Goal: Information Seeking & Learning: Learn about a topic

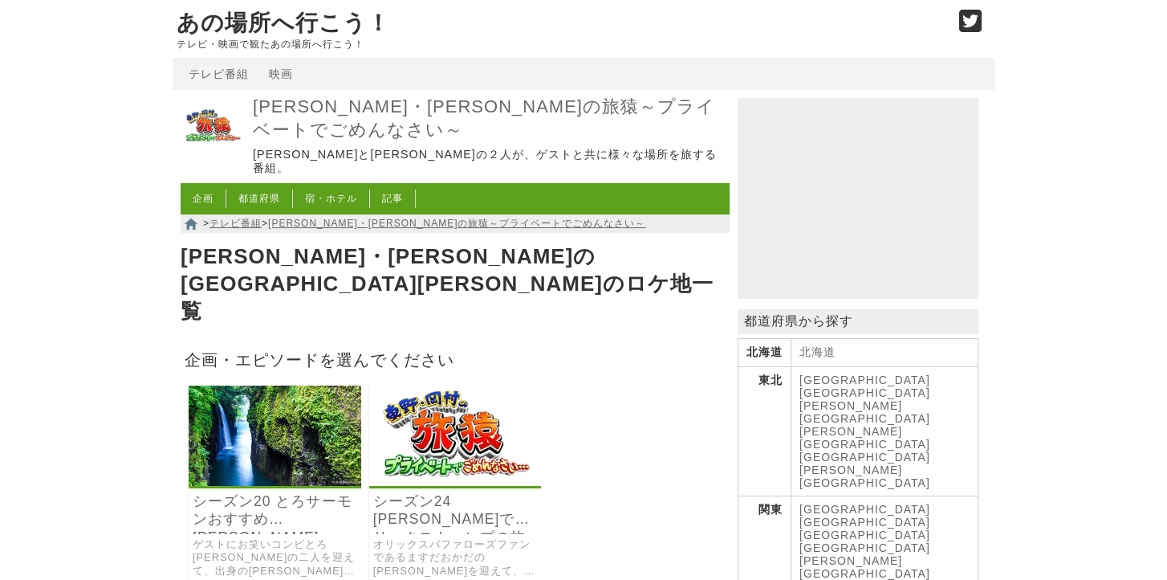
click at [242, 409] on img at bounding box center [275, 435] width 173 height 100
click at [470, 385] on img at bounding box center [455, 435] width 173 height 100
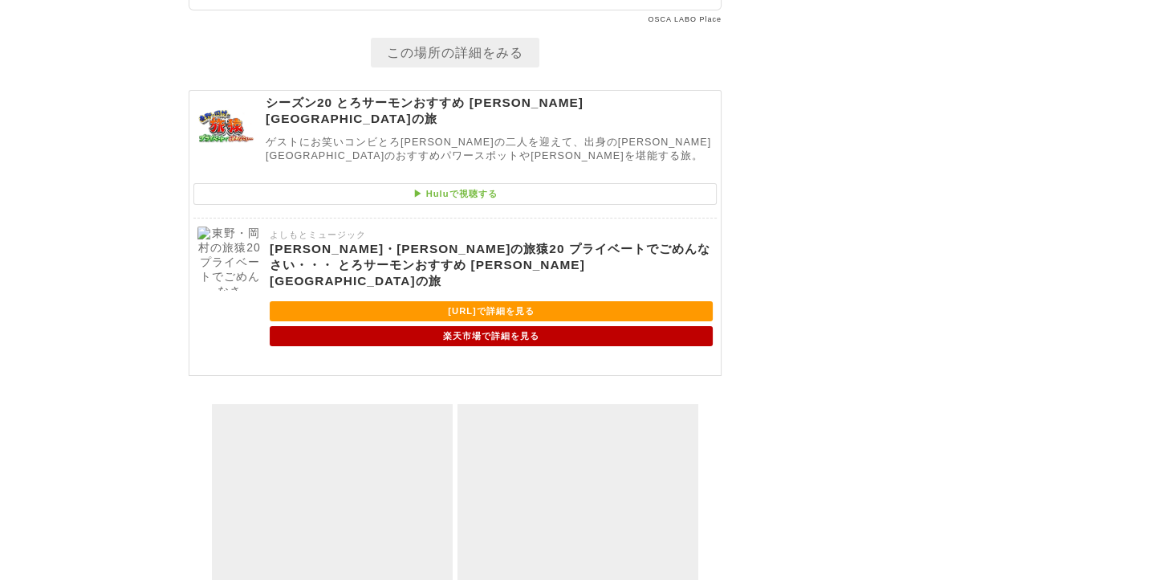
scroll to position [8023, 0]
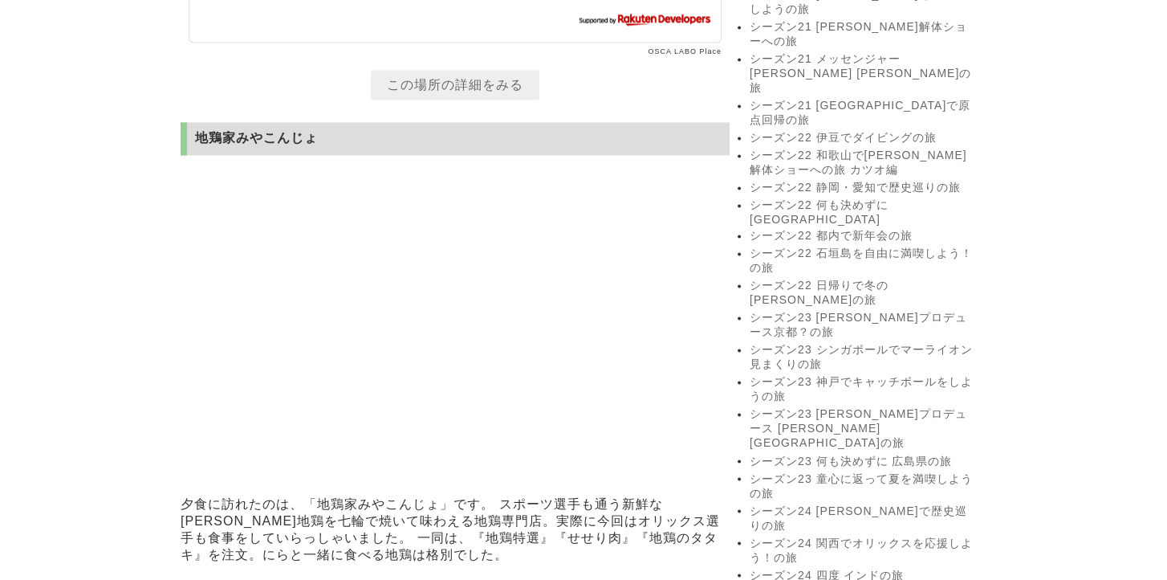
scroll to position [3298, 0]
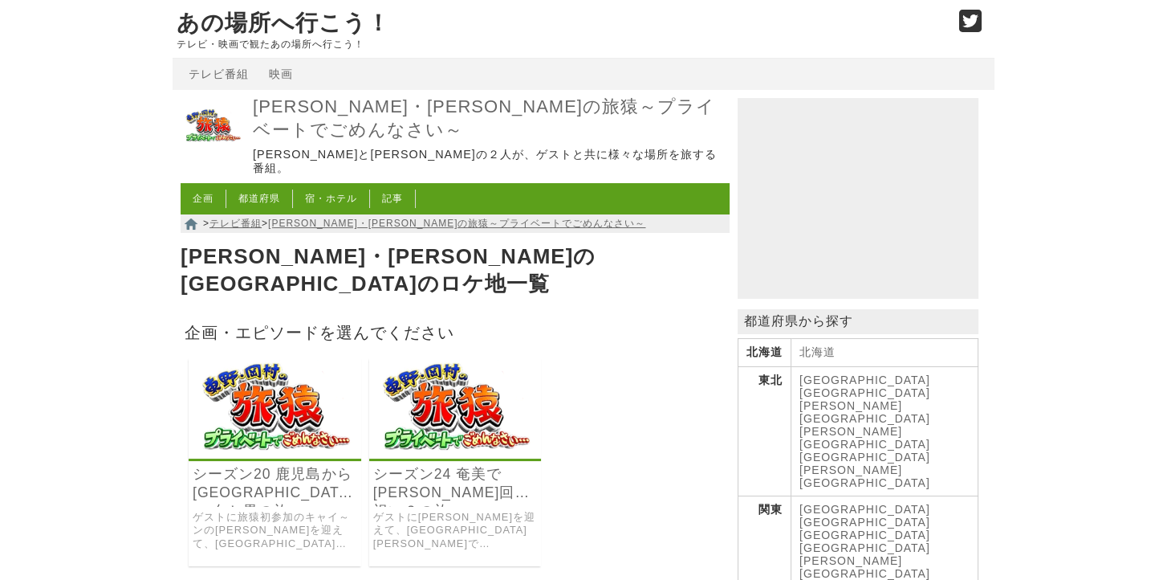
click at [313, 371] on img at bounding box center [275, 408] width 173 height 100
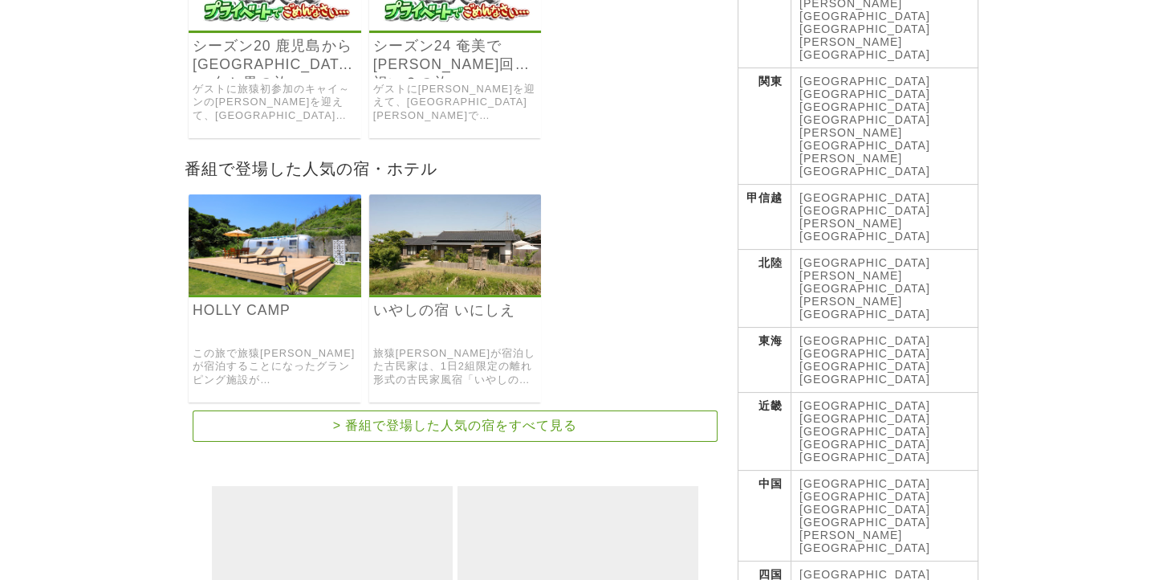
scroll to position [401, 0]
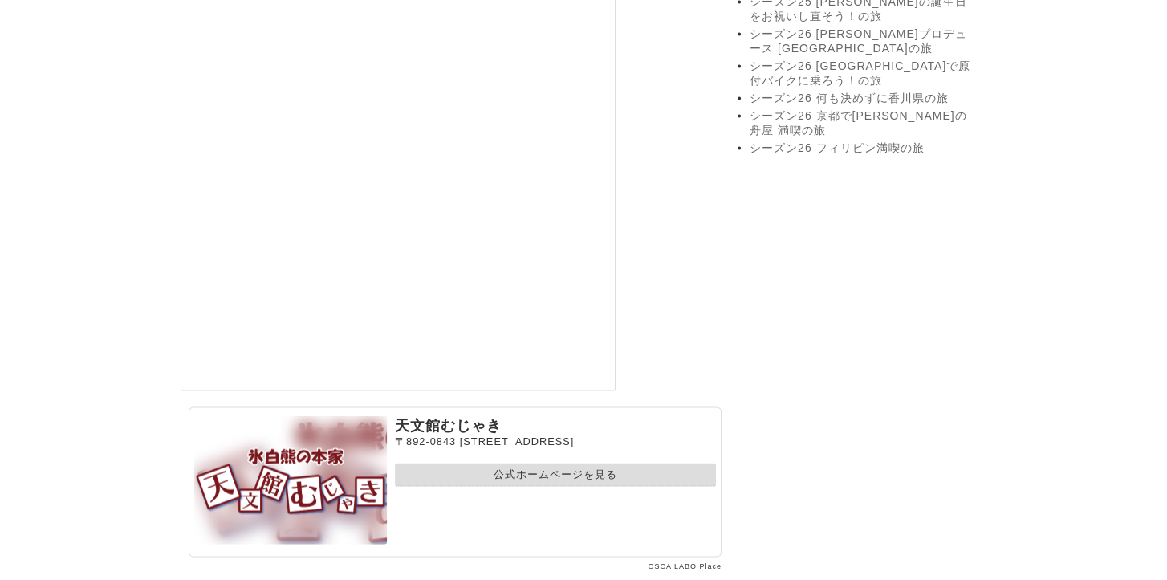
scroll to position [4254, 0]
